Goal: Task Accomplishment & Management: Manage account settings

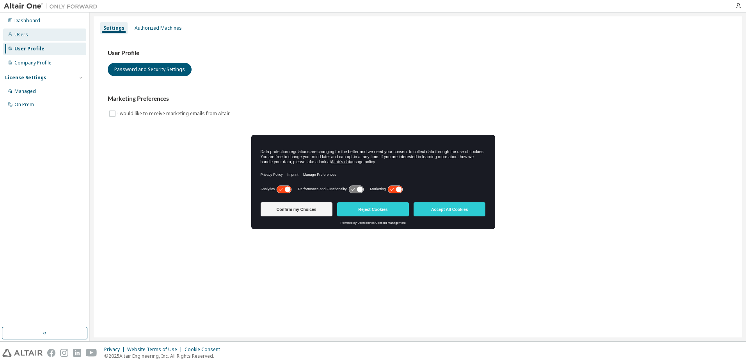
click at [23, 35] on div "Users" at bounding box center [21, 35] width 14 height 6
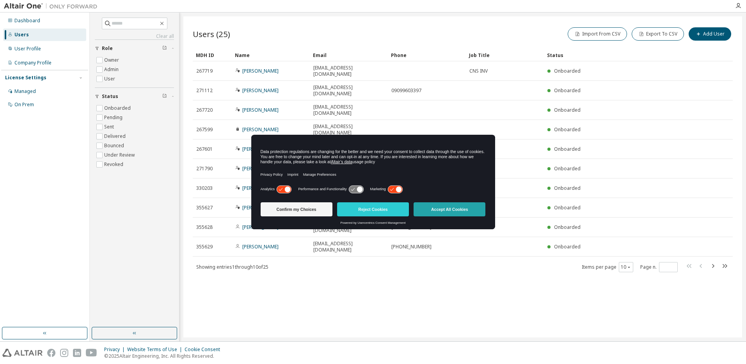
click at [445, 212] on button "Accept All Cookies" at bounding box center [450, 209] width 72 height 14
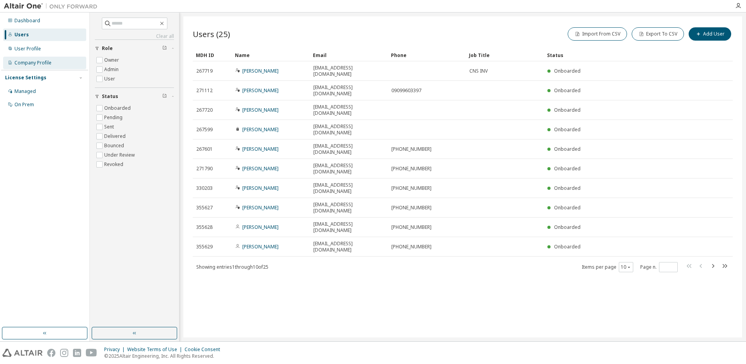
click at [41, 64] on div "Company Profile" at bounding box center [32, 63] width 37 height 6
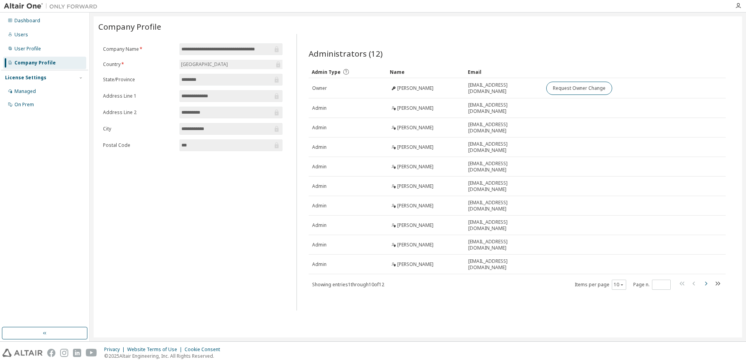
click at [706, 281] on icon "button" at bounding box center [706, 283] width 2 height 4
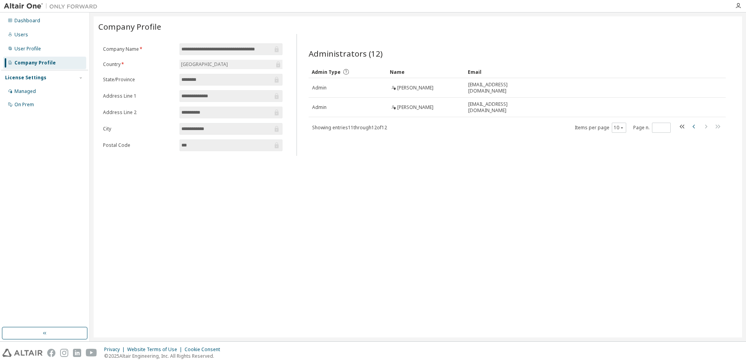
click at [694, 128] on icon "button" at bounding box center [694, 126] width 9 height 9
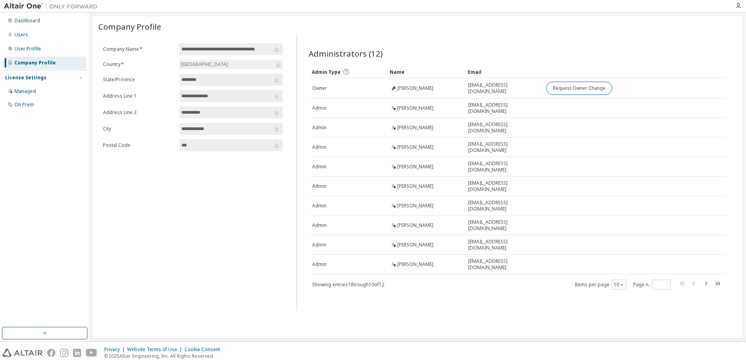
click at [706, 281] on icon "button" at bounding box center [706, 283] width 2 height 4
type input "*"
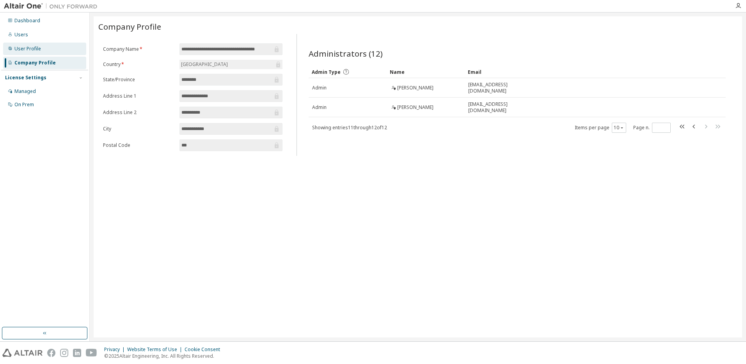
click at [35, 49] on div "User Profile" at bounding box center [27, 49] width 27 height 6
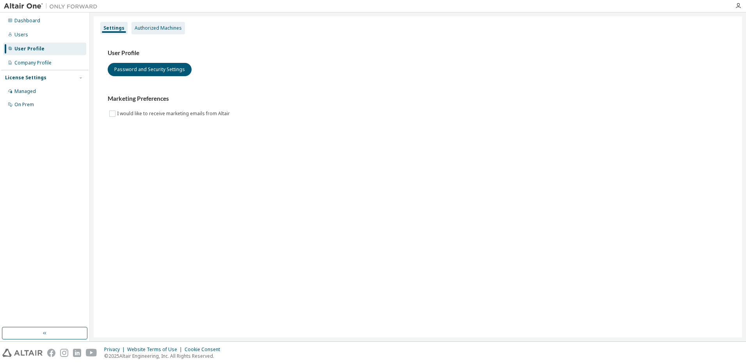
click at [158, 29] on div "Authorized Machines" at bounding box center [158, 28] width 47 height 6
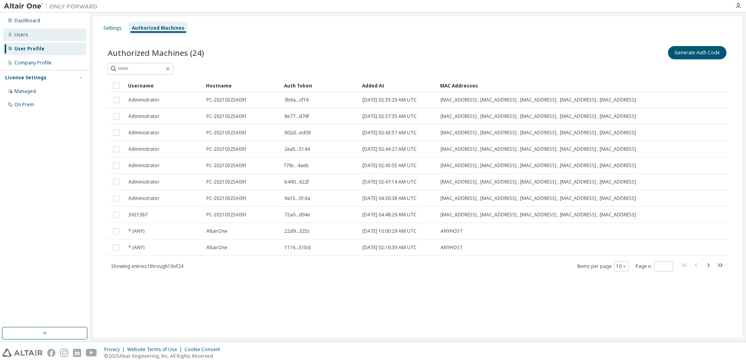
click at [27, 32] on div "Users" at bounding box center [21, 35] width 14 height 6
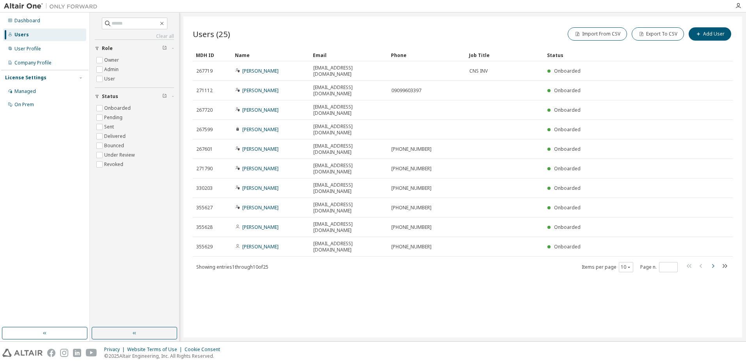
click at [715, 261] on icon "button" at bounding box center [712, 265] width 9 height 9
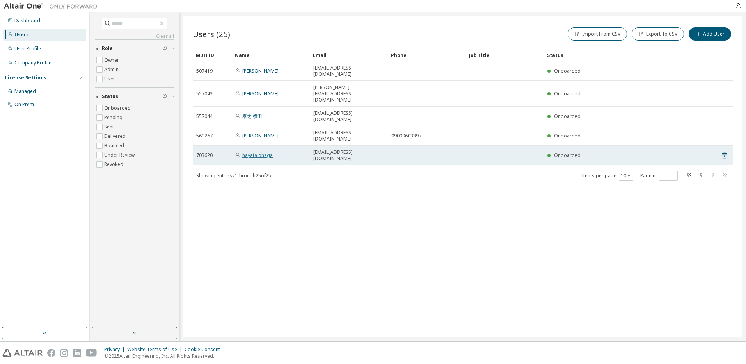
click at [264, 152] on link "hayata onaga" at bounding box center [257, 155] width 30 height 7
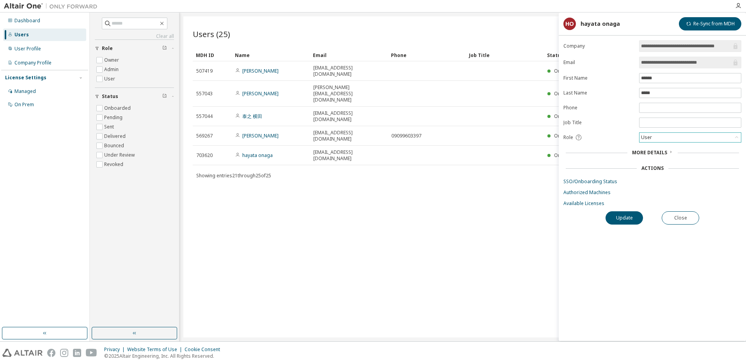
click at [728, 138] on div "User" at bounding box center [690, 137] width 101 height 9
click at [707, 151] on li "Admin" at bounding box center [690, 147] width 100 height 10
click at [684, 189] on link "Authorized Machines" at bounding box center [653, 192] width 178 height 6
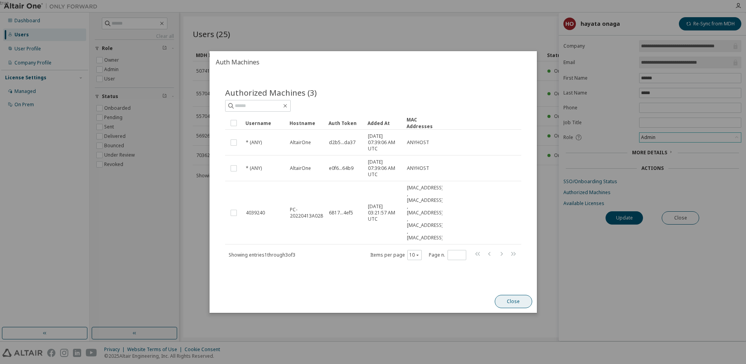
click at [515, 301] on button "Close" at bounding box center [513, 301] width 37 height 13
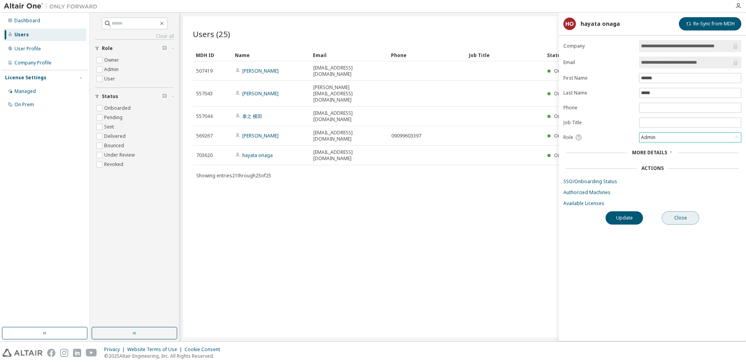
click at [686, 217] on button "Close" at bounding box center [680, 217] width 37 height 13
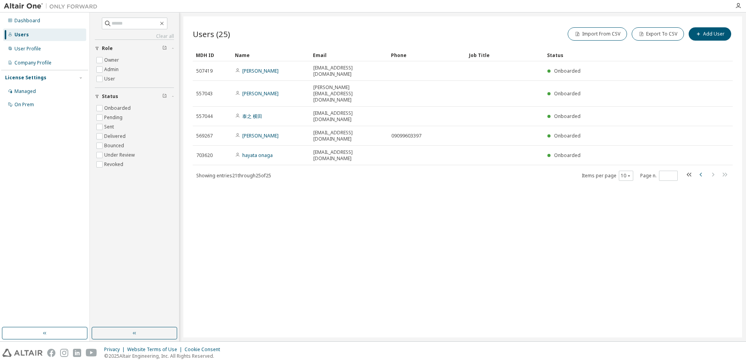
click at [702, 170] on icon "button" at bounding box center [701, 174] width 9 height 9
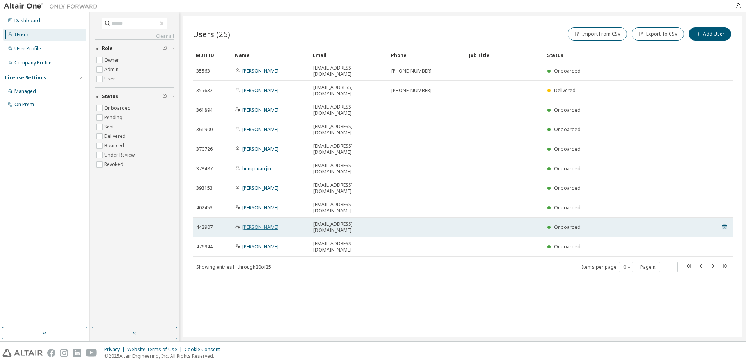
click at [251, 224] on link "Yuichiro Konishi" at bounding box center [260, 227] width 36 height 7
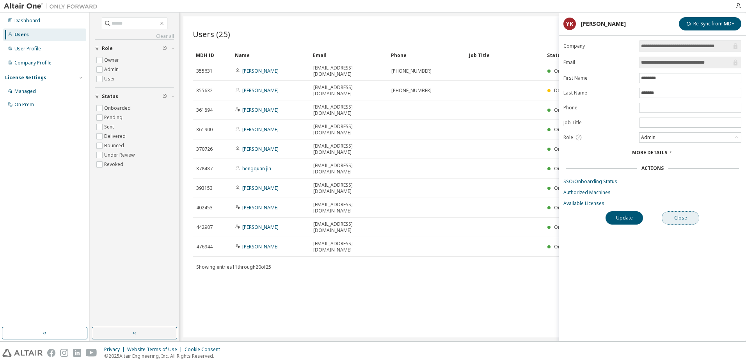
click at [689, 221] on button "Close" at bounding box center [680, 217] width 37 height 13
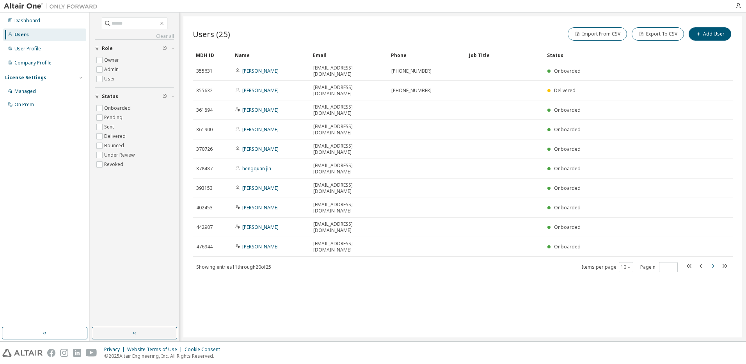
click at [712, 261] on icon "button" at bounding box center [712, 265] width 9 height 9
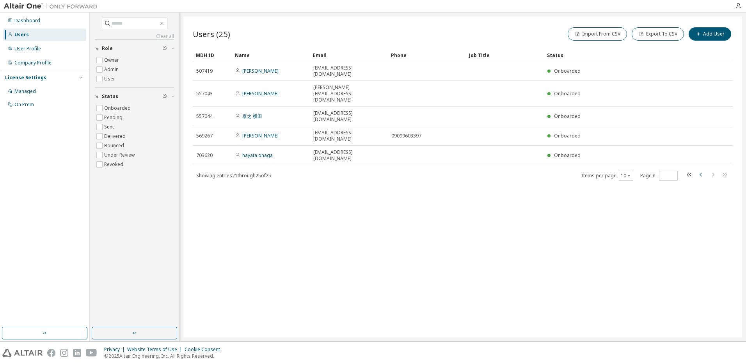
click at [703, 170] on icon "button" at bounding box center [701, 174] width 9 height 9
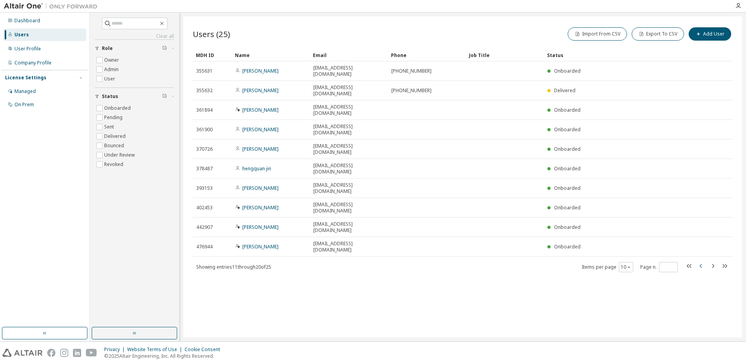
click at [701, 261] on icon "button" at bounding box center [701, 265] width 9 height 9
click at [726, 264] on icon "button" at bounding box center [725, 266] width 5 height 4
type input "*"
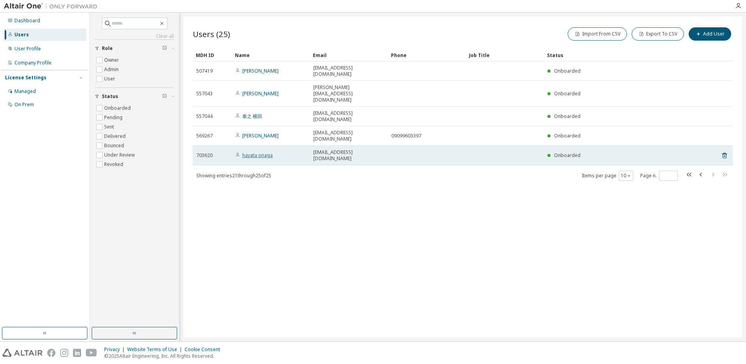
click at [255, 152] on link "hayata onaga" at bounding box center [257, 155] width 30 height 7
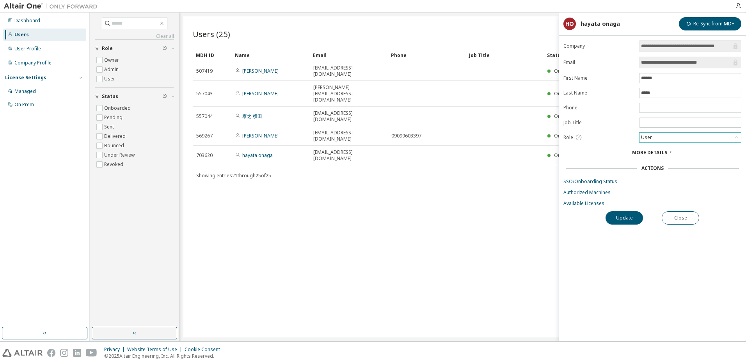
click at [714, 137] on div "User" at bounding box center [690, 137] width 101 height 9
click at [27, 91] on div "Managed" at bounding box center [24, 91] width 21 height 6
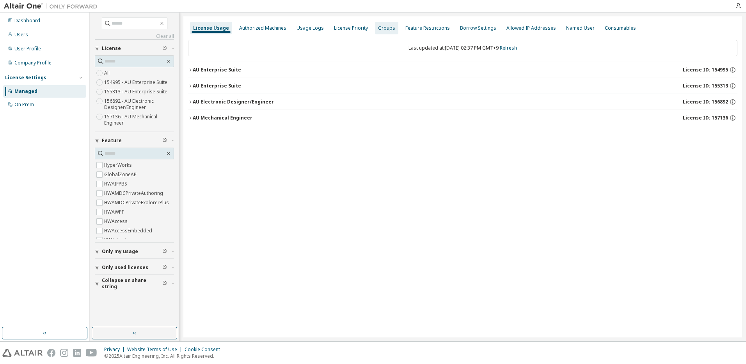
click at [378, 27] on div "Groups" at bounding box center [386, 28] width 17 height 6
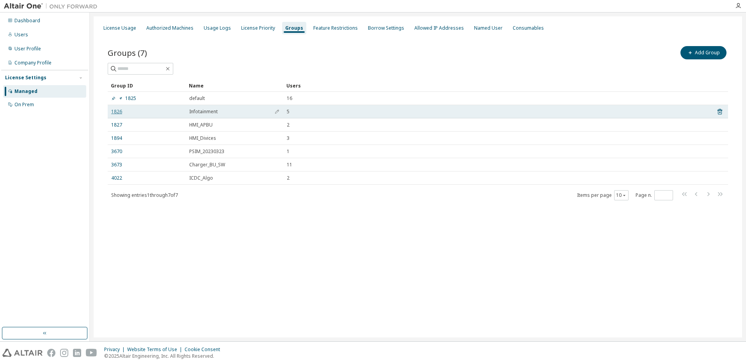
click at [115, 112] on link "1826" at bounding box center [116, 112] width 11 height 6
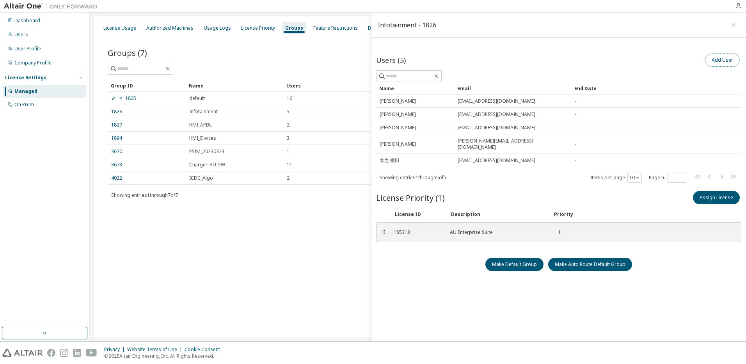
click at [718, 62] on button "Add User" at bounding box center [722, 59] width 35 height 13
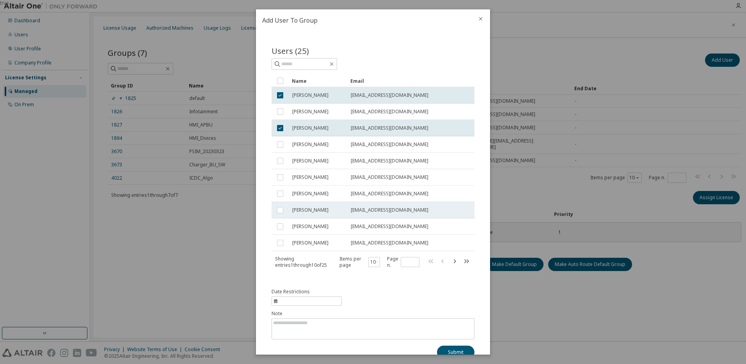
scroll to position [14, 0]
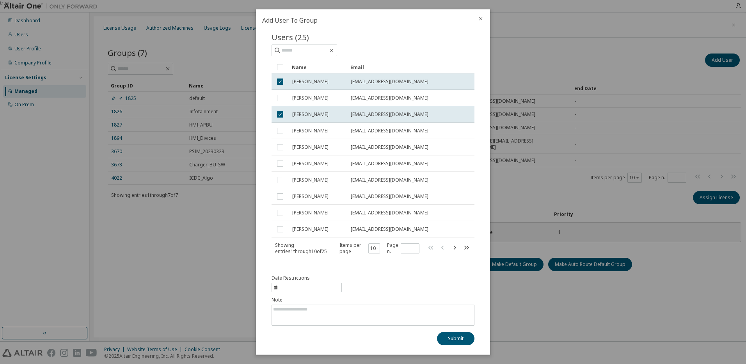
click at [450, 248] on icon "button" at bounding box center [454, 247] width 9 height 9
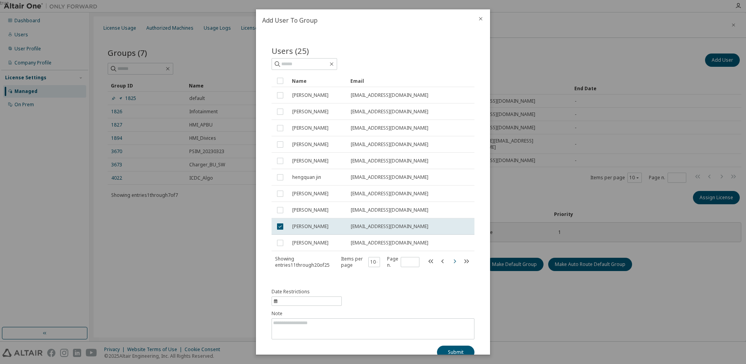
click at [452, 260] on icon "button" at bounding box center [454, 260] width 9 height 9
type input "*"
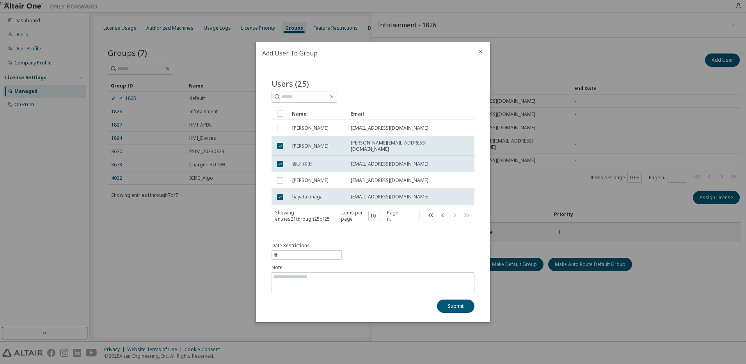
click at [461, 311] on div "Users (25) Clear Load Save Save As Field Operator Value Select filter Select op…" at bounding box center [373, 193] width 234 height 258
click at [460, 308] on button "Submit" at bounding box center [455, 305] width 37 height 13
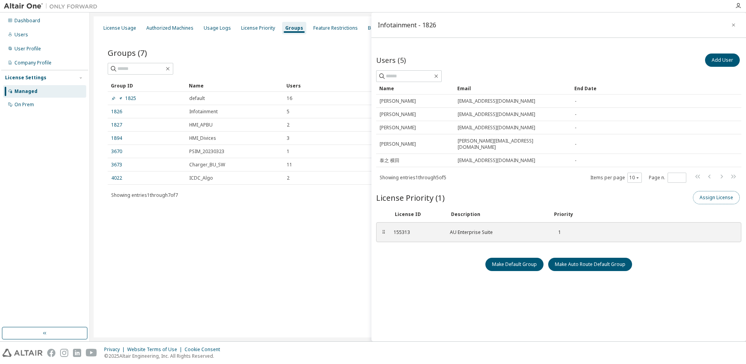
click at [712, 192] on button "Assign License" at bounding box center [716, 197] width 47 height 13
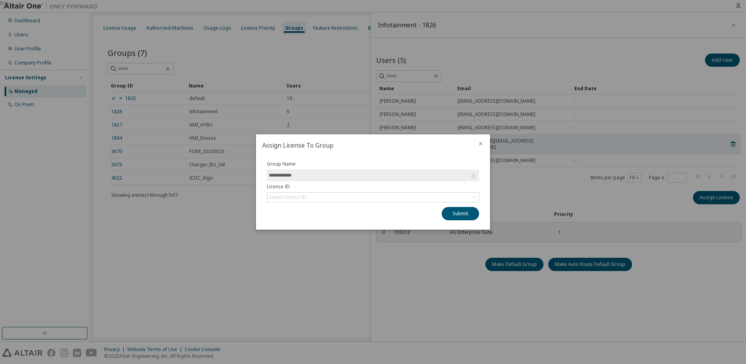
click at [480, 146] on icon "close" at bounding box center [481, 144] width 6 height 6
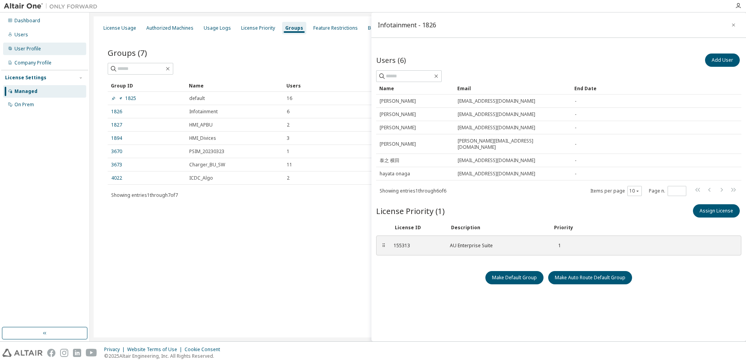
click at [28, 51] on div "User Profile" at bounding box center [27, 49] width 27 height 6
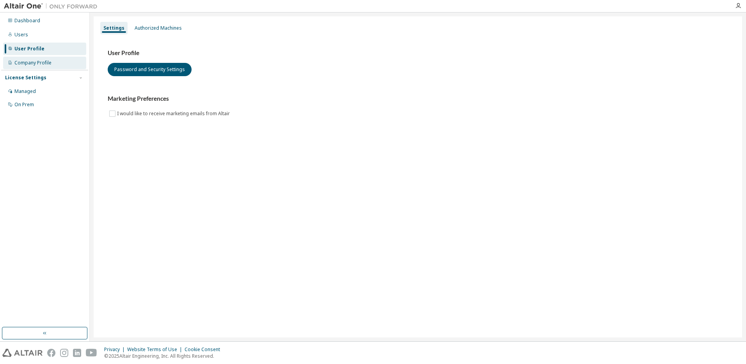
click at [28, 62] on div "Company Profile" at bounding box center [32, 63] width 37 height 6
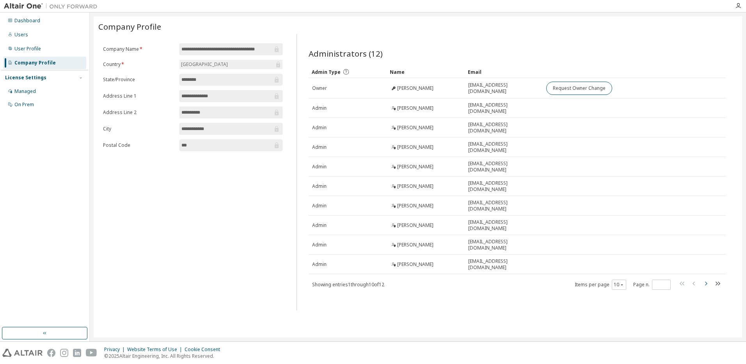
click at [706, 281] on icon "button" at bounding box center [706, 283] width 2 height 4
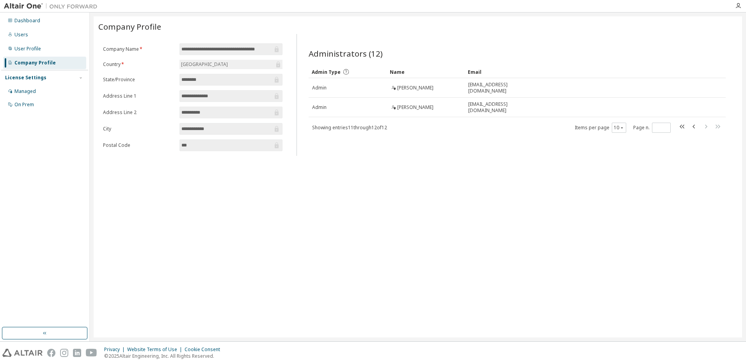
click at [706, 278] on div "**********" at bounding box center [418, 176] width 649 height 321
click at [695, 126] on icon "button" at bounding box center [694, 126] width 9 height 9
type input "*"
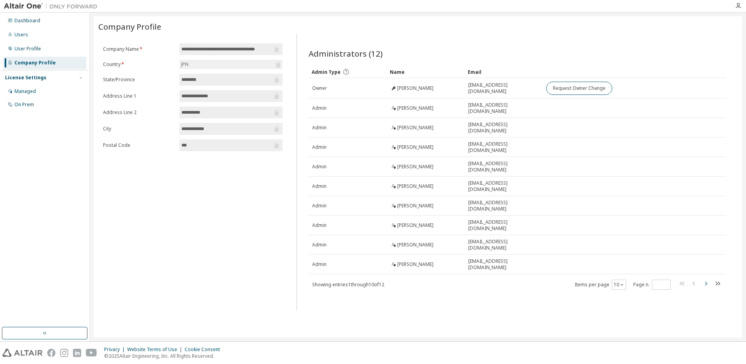
click at [708, 279] on icon "button" at bounding box center [705, 283] width 9 height 9
type input "*"
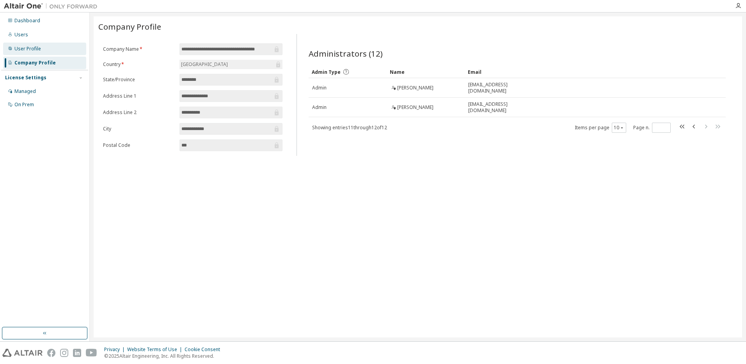
click at [31, 50] on div "User Profile" at bounding box center [27, 49] width 27 height 6
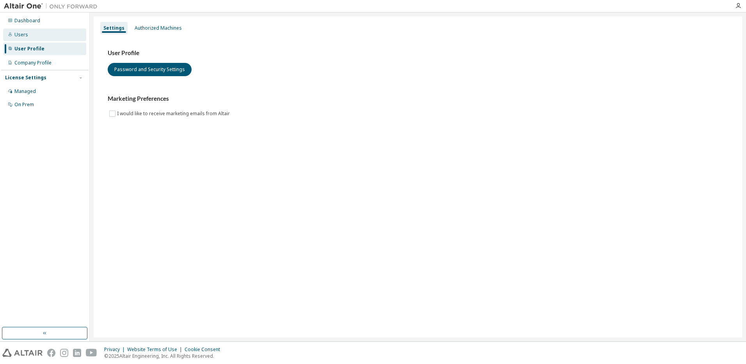
click at [28, 36] on div "Users" at bounding box center [44, 34] width 83 height 12
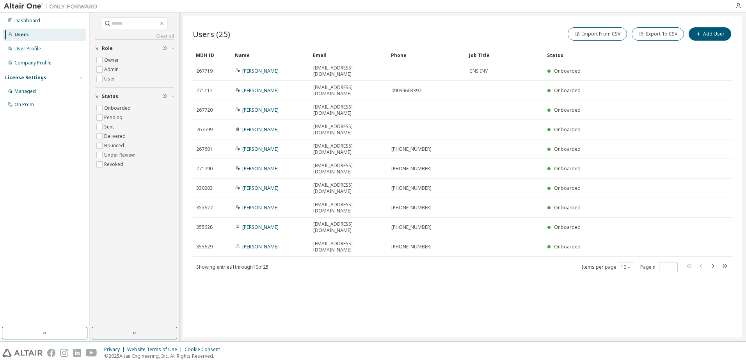
click at [713, 261] on icon "button" at bounding box center [712, 265] width 9 height 9
type input "*"
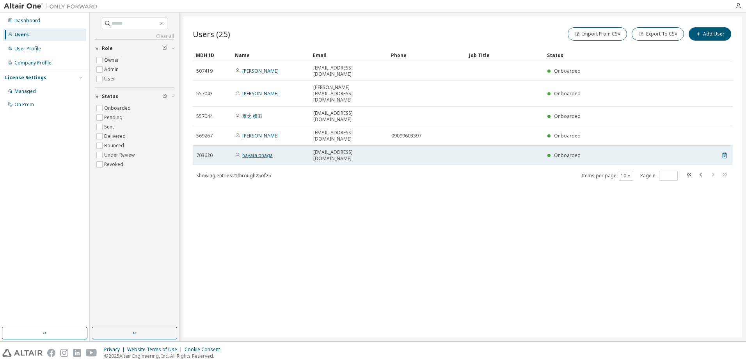
click at [256, 152] on link "hayata onaga" at bounding box center [257, 155] width 30 height 7
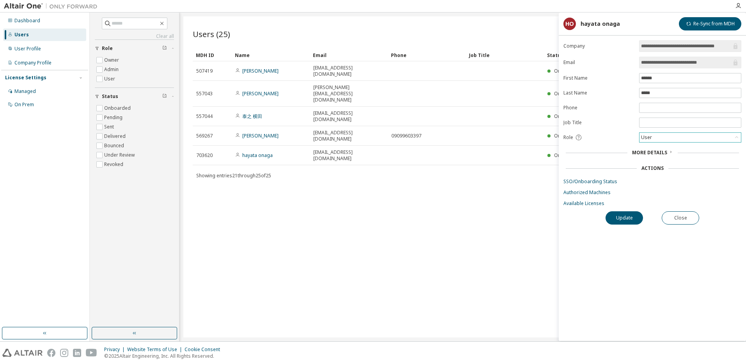
click at [680, 137] on div "User" at bounding box center [690, 137] width 101 height 9
click at [660, 148] on li "Admin" at bounding box center [690, 147] width 100 height 10
click at [627, 217] on button "Update" at bounding box center [624, 217] width 37 height 13
click at [687, 217] on button "Close" at bounding box center [680, 217] width 37 height 13
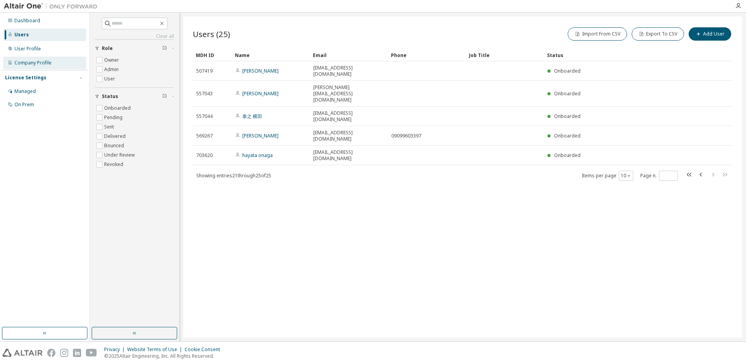
click at [30, 63] on div "Company Profile" at bounding box center [32, 63] width 37 height 6
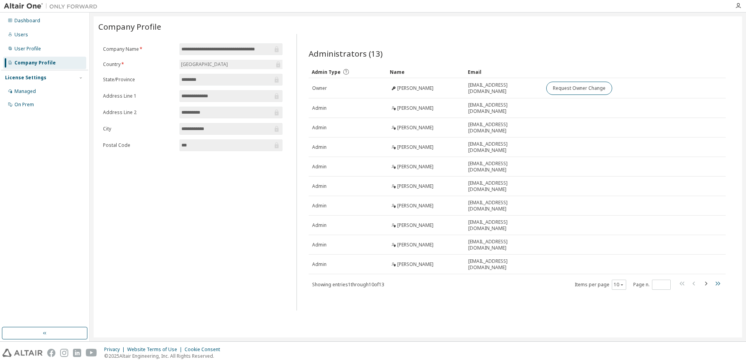
click at [717, 279] on icon "button" at bounding box center [717, 283] width 9 height 9
type input "*"
